Goal: Check status

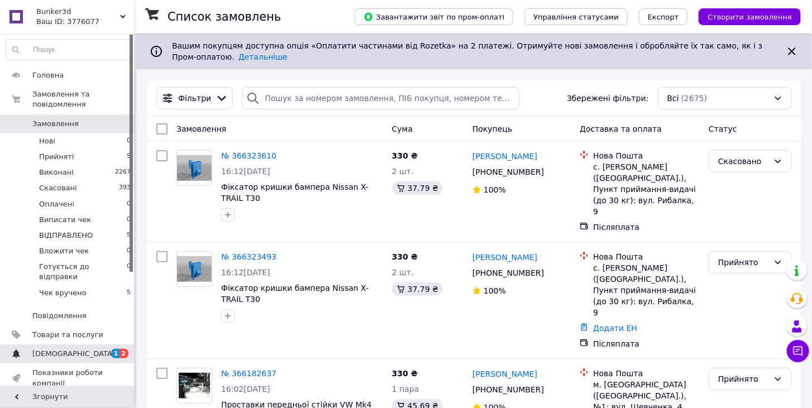
click at [53, 345] on link "[DEMOGRAPHIC_DATA] 1 2" at bounding box center [68, 354] width 137 height 19
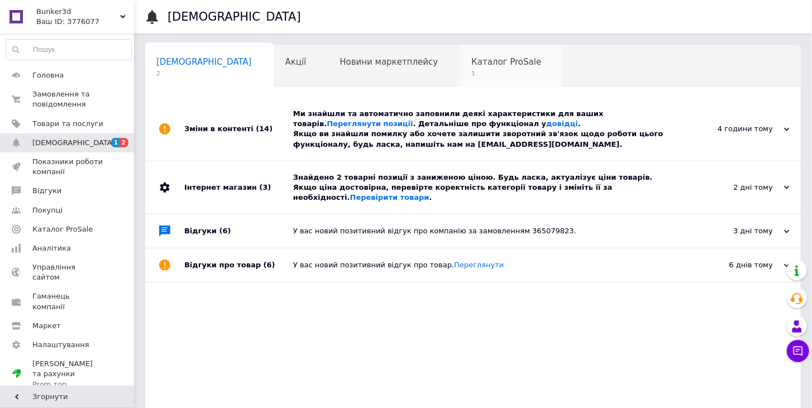
click at [471, 74] on span "1" at bounding box center [506, 73] width 70 height 8
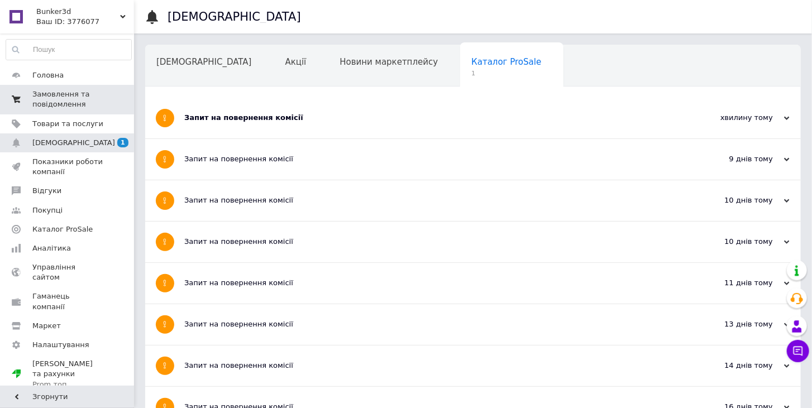
click at [51, 93] on span "Замовлення та повідомлення" at bounding box center [67, 99] width 71 height 20
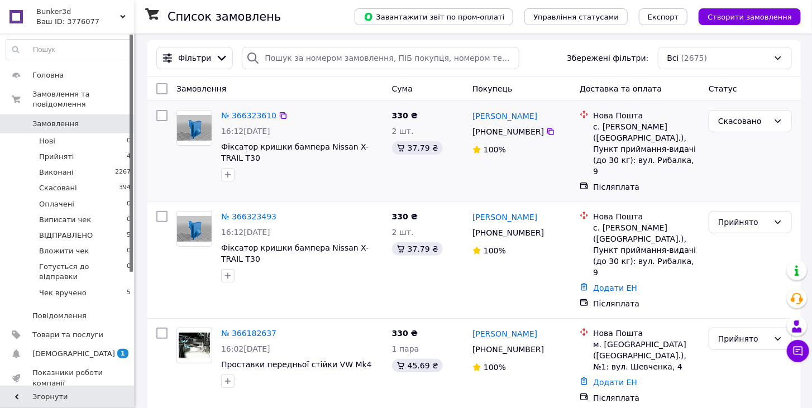
scroll to position [62, 0]
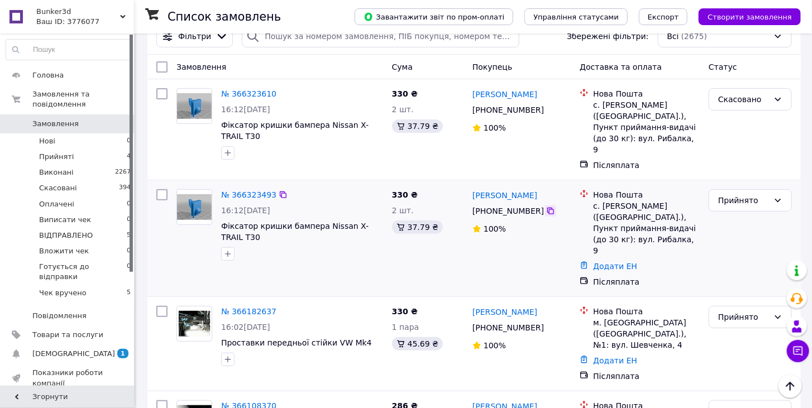
click at [548, 206] on div at bounding box center [550, 211] width 11 height 11
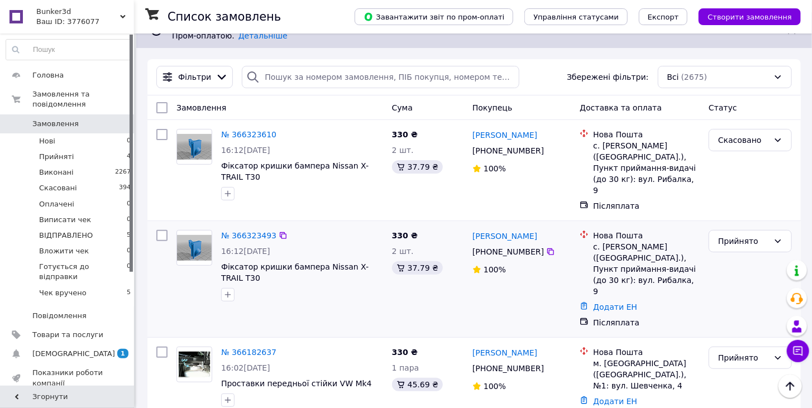
scroll to position [0, 0]
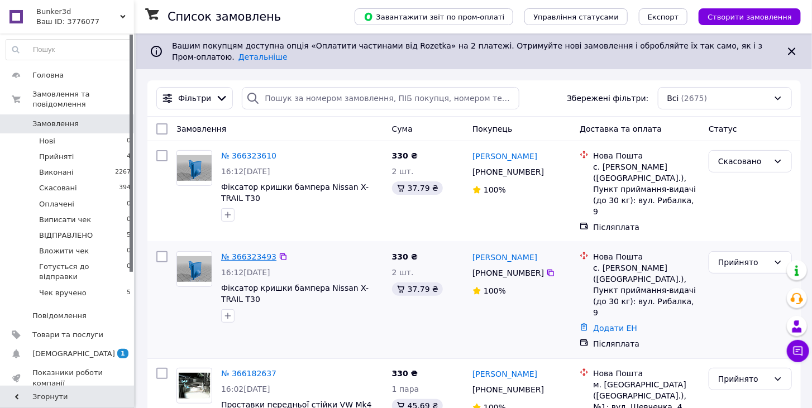
click at [238, 252] on link "№ 366323493" at bounding box center [248, 256] width 55 height 9
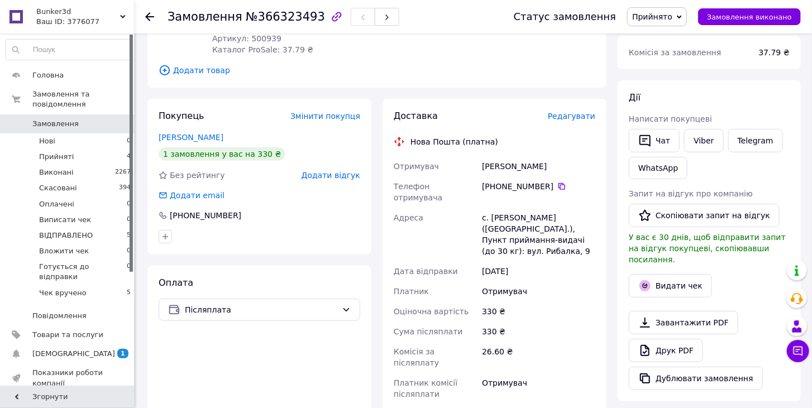
scroll to position [138, 0]
click at [763, 138] on link "Telegram" at bounding box center [755, 141] width 55 height 23
